Goal: Entertainment & Leisure: Consume media (video, audio)

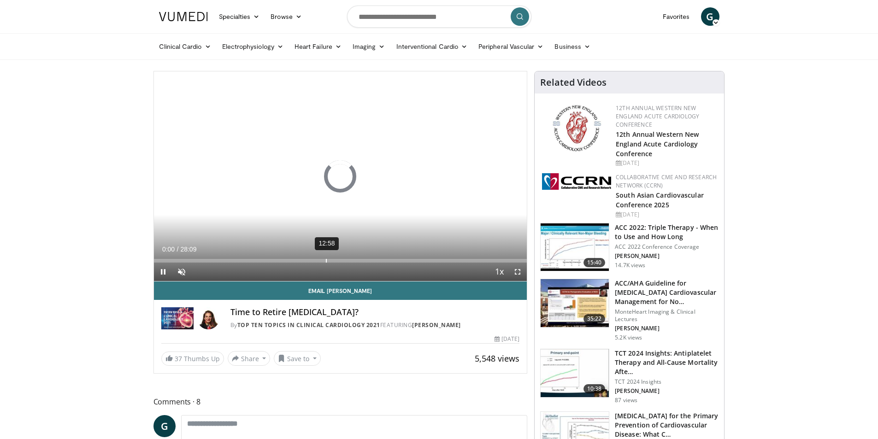
click at [326, 260] on div "12:58" at bounding box center [326, 261] width 1 height 4
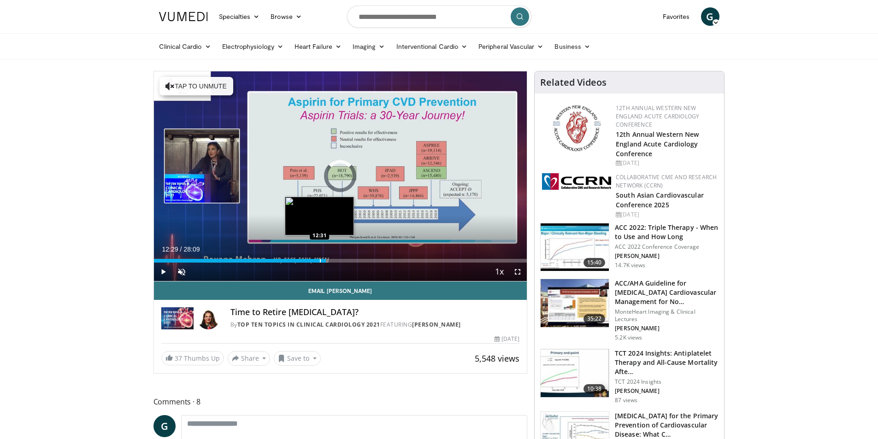
click at [320, 261] on div "Progress Bar" at bounding box center [320, 261] width 1 height 4
click at [312, 258] on div "Loaded : 48.44% 12:35 11:57" at bounding box center [340, 258] width 373 height 9
click at [319, 260] on div "Progress Bar" at bounding box center [319, 261] width 17 height 4
click at [325, 260] on div "Progress Bar" at bounding box center [325, 261] width 1 height 4
click at [322, 259] on div "Progress Bar" at bounding box center [322, 261] width 1 height 4
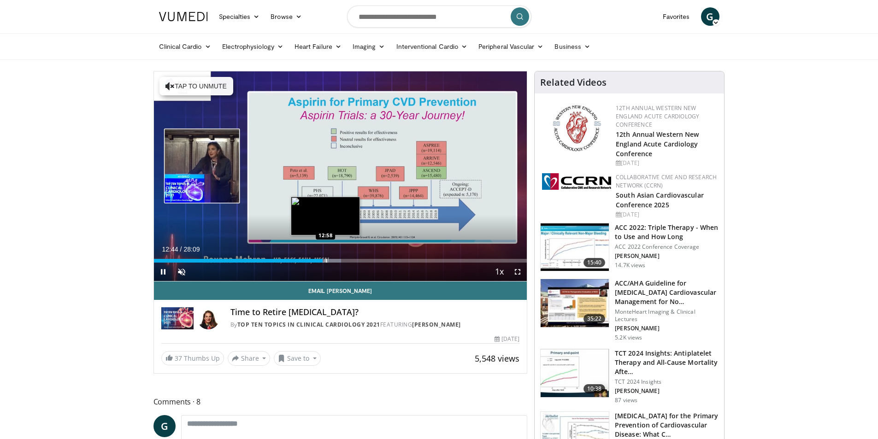
click at [327, 261] on div "Progress Bar" at bounding box center [330, 261] width 21 height 4
click at [315, 260] on div "Progress Bar" at bounding box center [315, 261] width 1 height 4
click at [325, 260] on div "Progress Bar" at bounding box center [325, 261] width 1 height 4
click at [334, 259] on div "Loaded : 49.62% 12:55 13:39" at bounding box center [340, 261] width 373 height 4
click at [344, 260] on div "Progress Bar" at bounding box center [344, 261] width 1 height 4
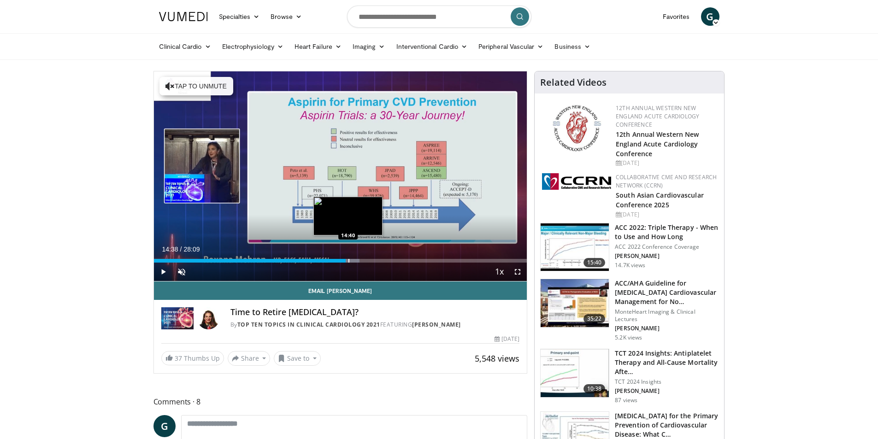
click at [348, 260] on div "Progress Bar" at bounding box center [348, 261] width 1 height 4
click at [352, 260] on div "Progress Bar" at bounding box center [352, 261] width 1 height 4
click at [356, 260] on div "Progress Bar" at bounding box center [356, 261] width 1 height 4
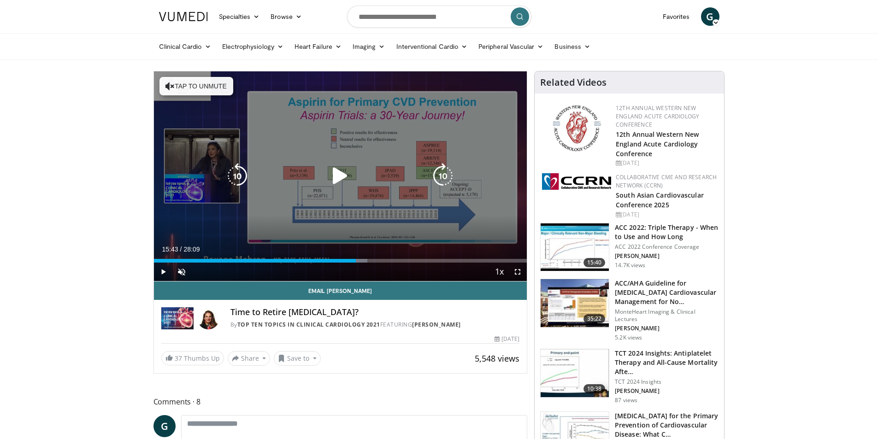
click at [362, 260] on div "Progress Bar" at bounding box center [358, 261] width 18 height 4
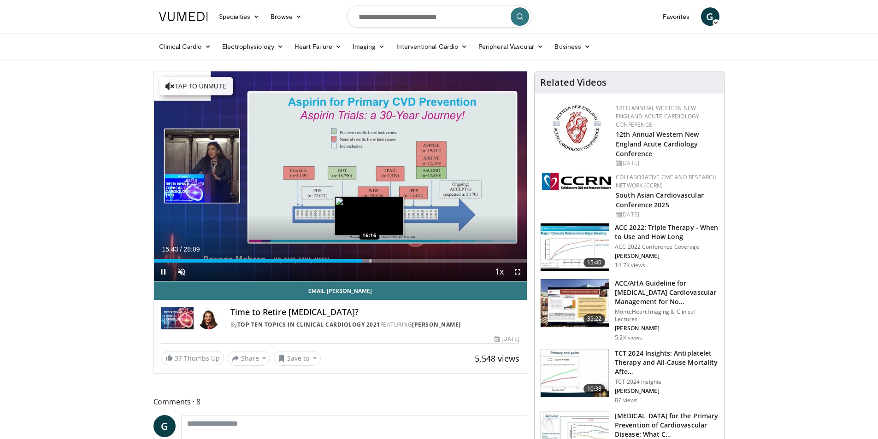
click at [370, 260] on div "Progress Bar" at bounding box center [370, 261] width 1 height 4
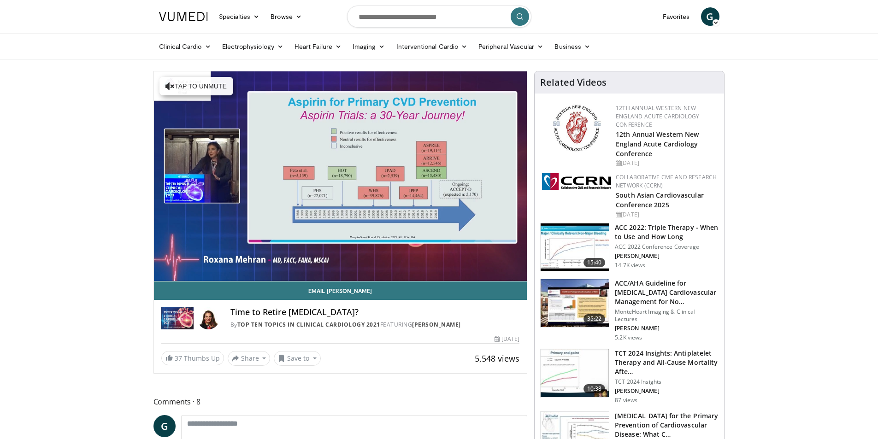
click at [381, 260] on video-js "**********" at bounding box center [340, 176] width 373 height 210
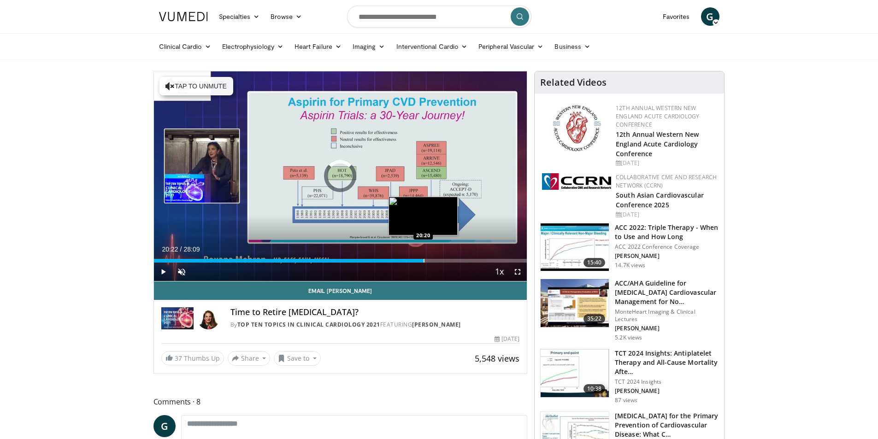
click at [424, 260] on div "Progress Bar" at bounding box center [424, 261] width 1 height 4
click at [160, 273] on span "Video Player" at bounding box center [163, 272] width 18 height 18
click at [381, 261] on div "Progress Bar" at bounding box center [381, 261] width 1 height 4
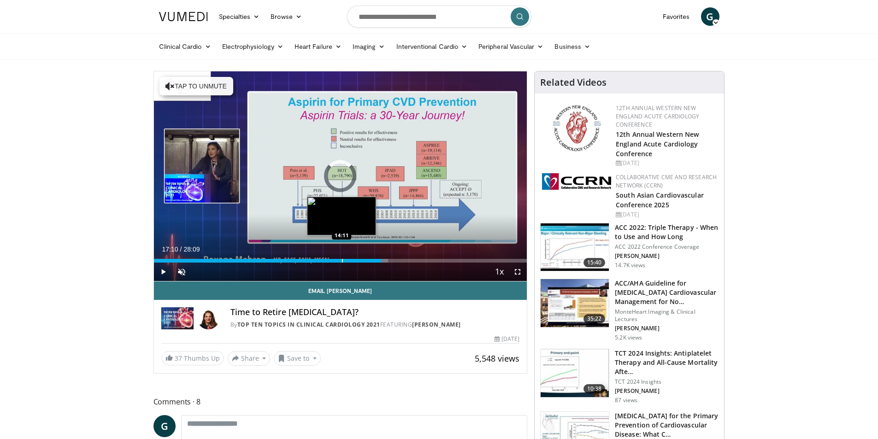
click at [341, 258] on div "Loaded : 62.79% 17:10 14:11" at bounding box center [340, 258] width 373 height 9
click at [315, 258] on div "Loaded : 53.90% 14:09 12:10" at bounding box center [340, 258] width 373 height 9
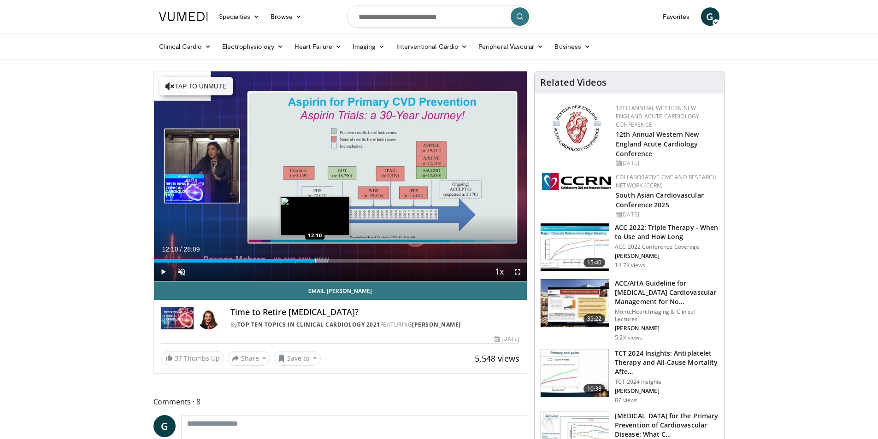
click at [314, 260] on div "12:10" at bounding box center [234, 261] width 161 height 4
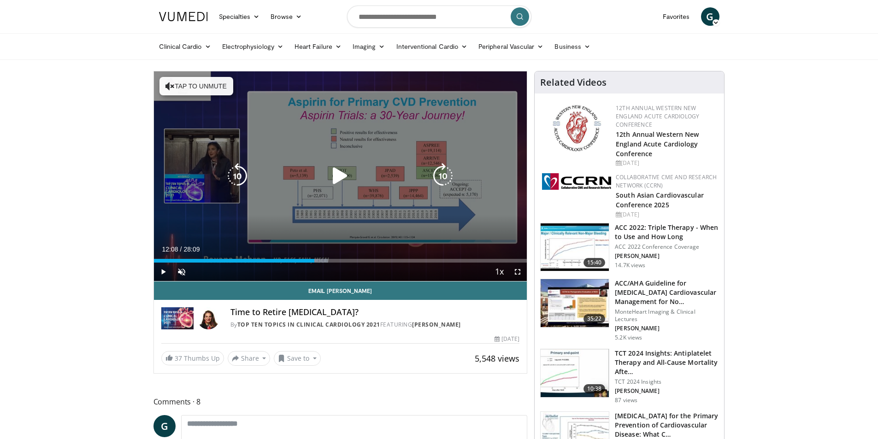
click at [232, 172] on icon "Video Player" at bounding box center [237, 176] width 26 height 26
click at [339, 182] on icon "Video Player" at bounding box center [340, 176] width 26 height 26
click at [237, 177] on icon "Video Player" at bounding box center [237, 176] width 26 height 26
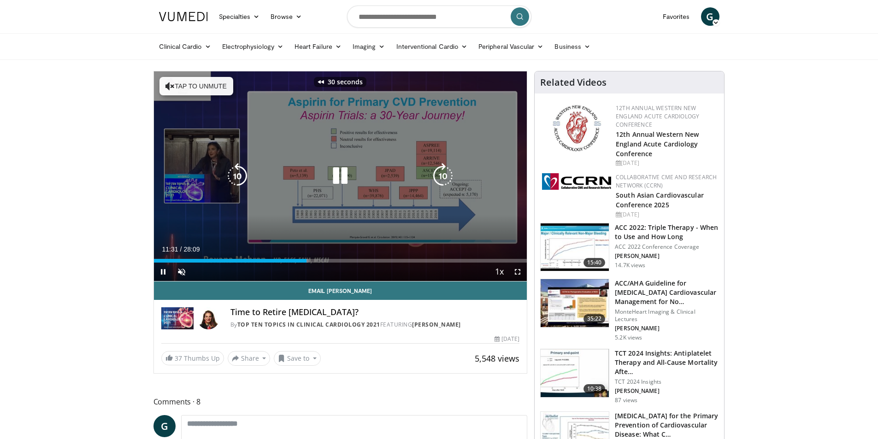
click at [237, 177] on icon "Video Player" at bounding box center [237, 176] width 26 height 26
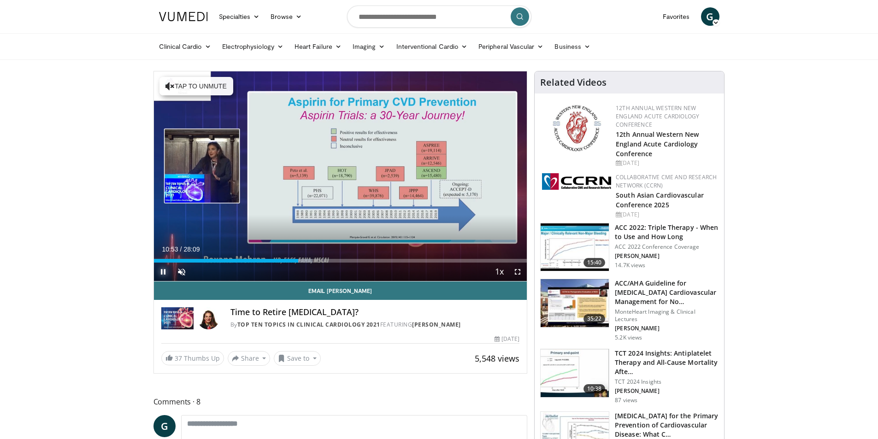
click at [164, 272] on span "Video Player" at bounding box center [163, 272] width 18 height 18
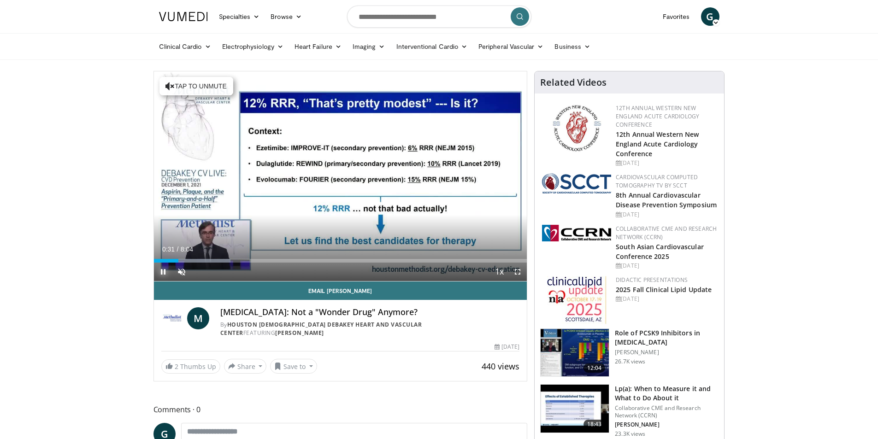
click at [160, 272] on span "Video Player" at bounding box center [163, 272] width 18 height 18
